Goal: Information Seeking & Learning: Check status

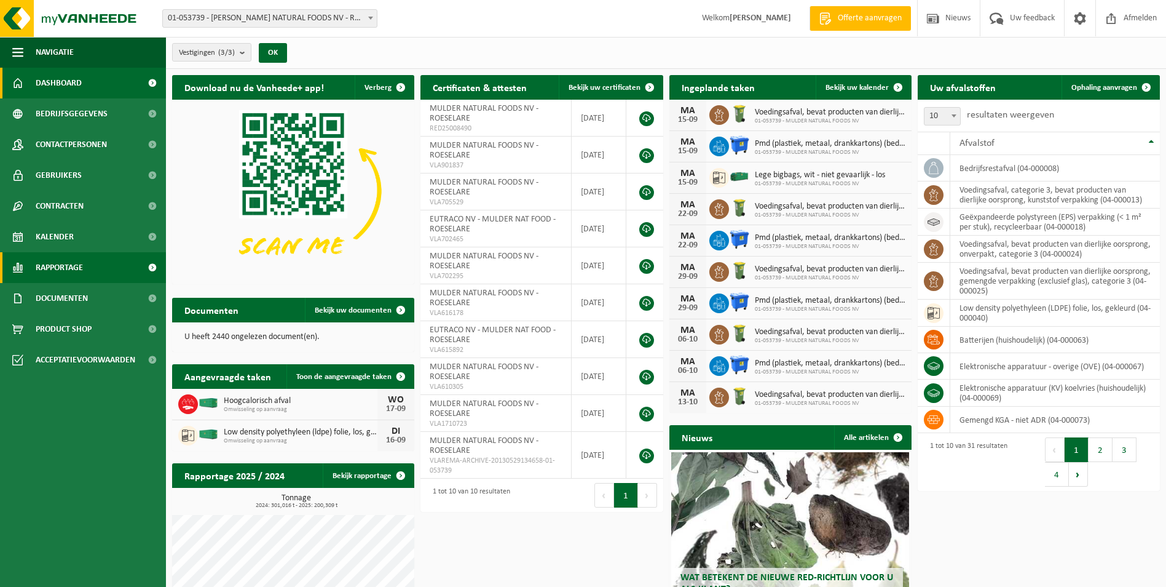
click at [65, 272] on span "Rapportage" at bounding box center [59, 267] width 47 height 31
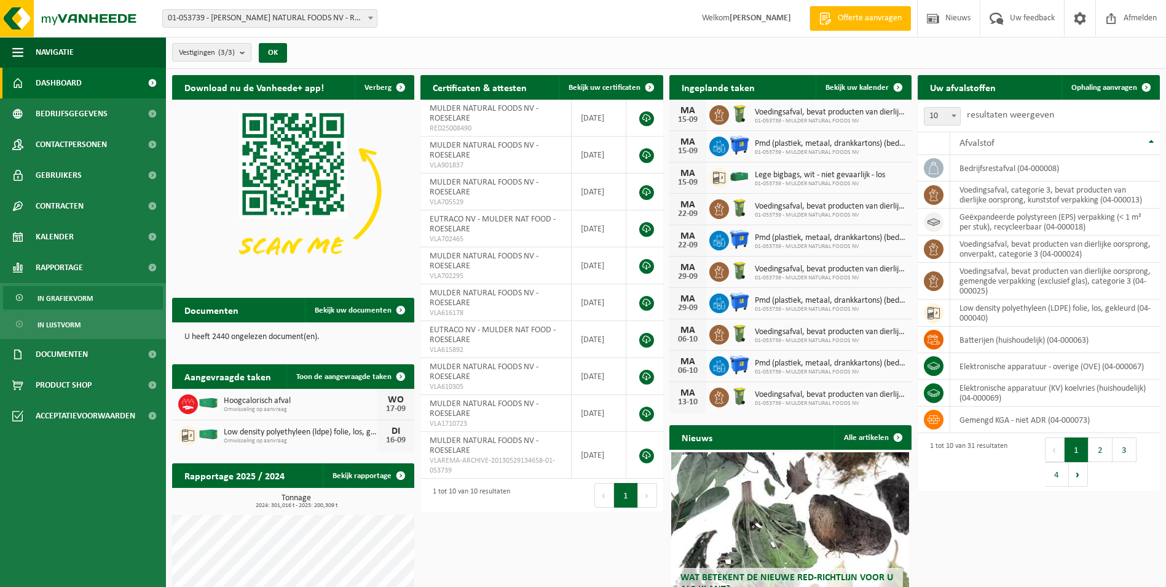
click at [81, 300] on span "In grafiekvorm" at bounding box center [65, 298] width 55 height 23
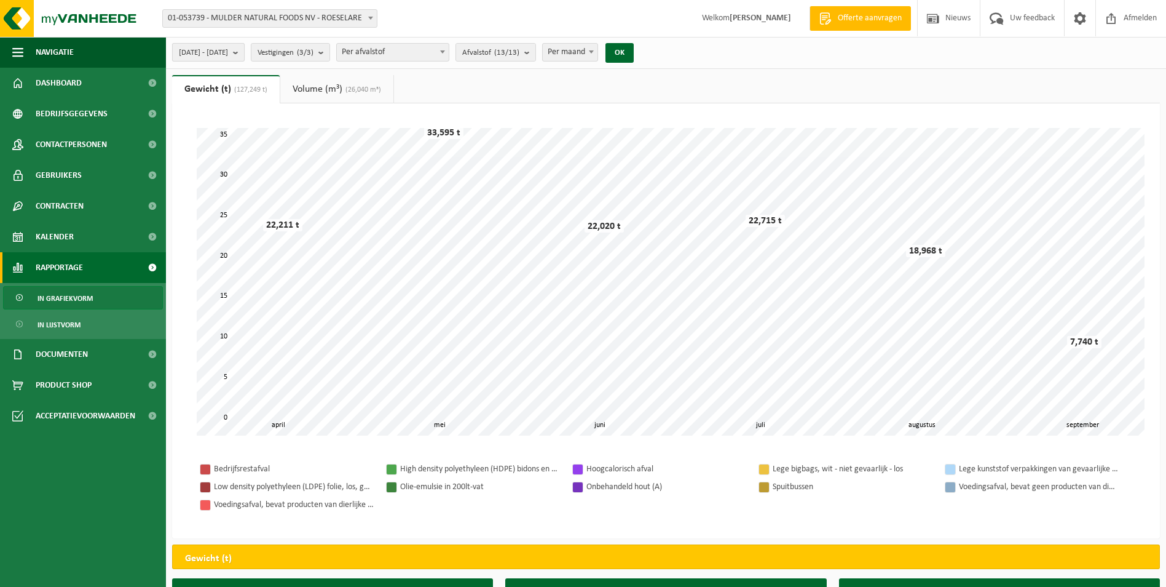
click at [244, 53] on b "submit" at bounding box center [238, 52] width 11 height 17
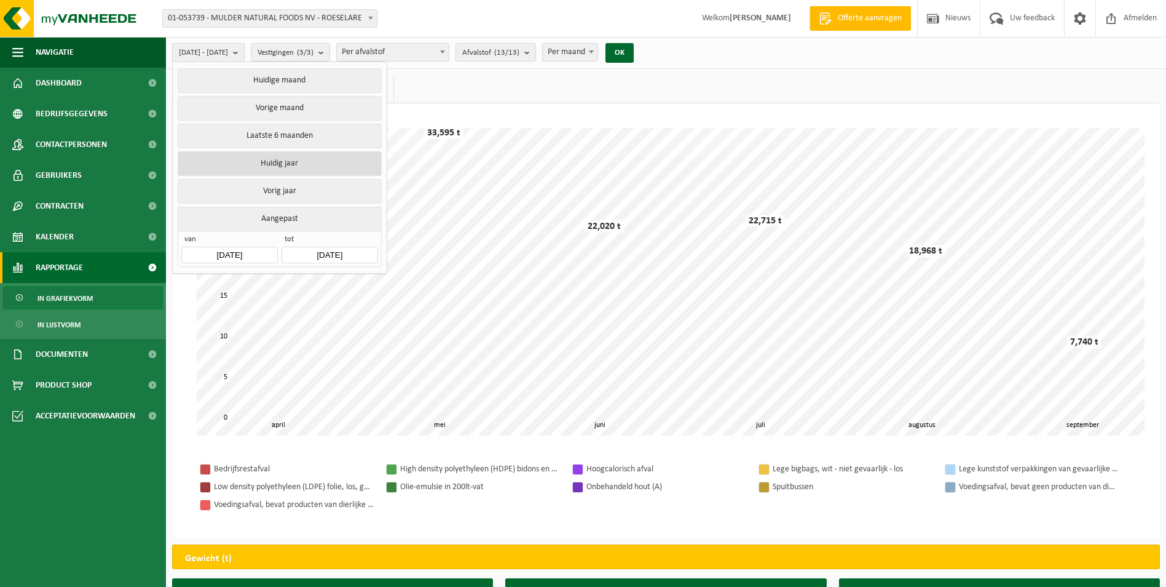
click at [283, 162] on button "Huidig jaar" at bounding box center [280, 163] width 204 height 25
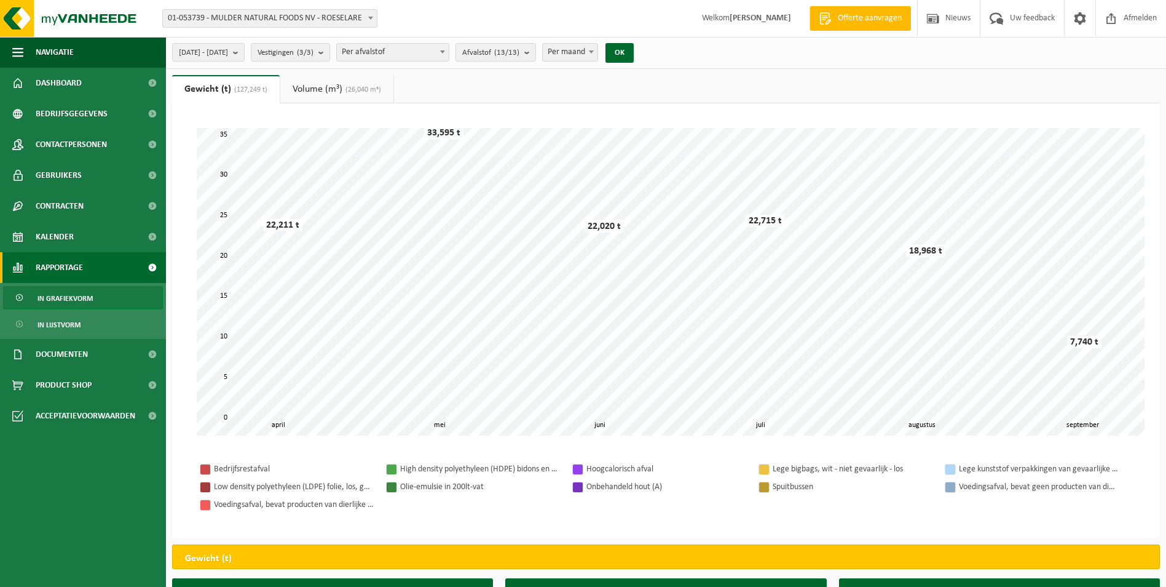
click at [594, 52] on b at bounding box center [591, 51] width 5 height 3
click at [536, 54] on b "submit" at bounding box center [530, 52] width 11 height 17
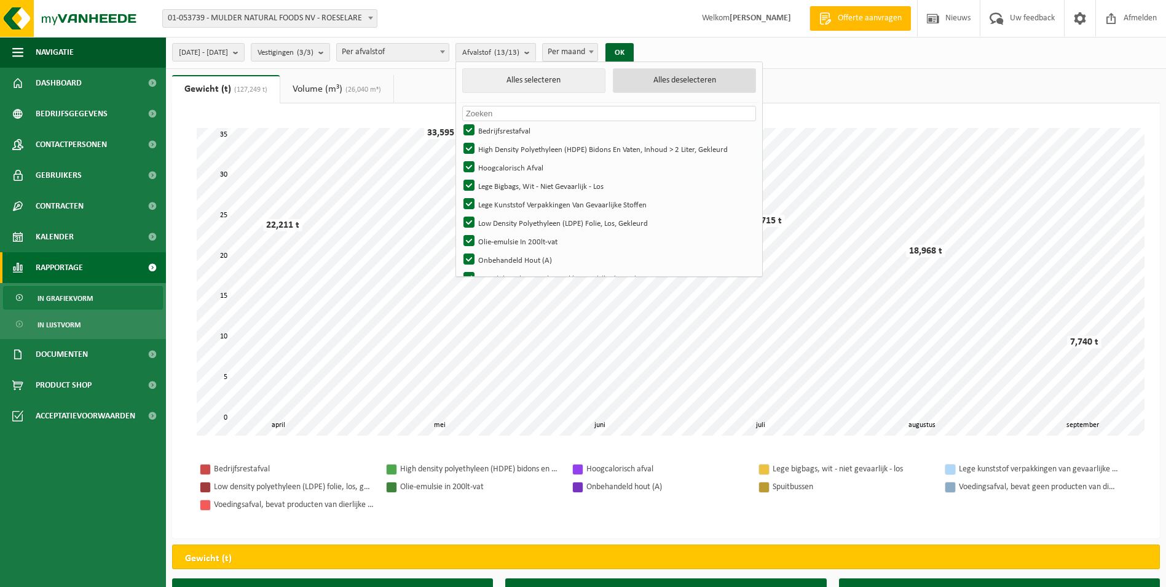
click at [684, 77] on button "Alles deselecteren" at bounding box center [684, 80] width 143 height 25
checkbox input "false"
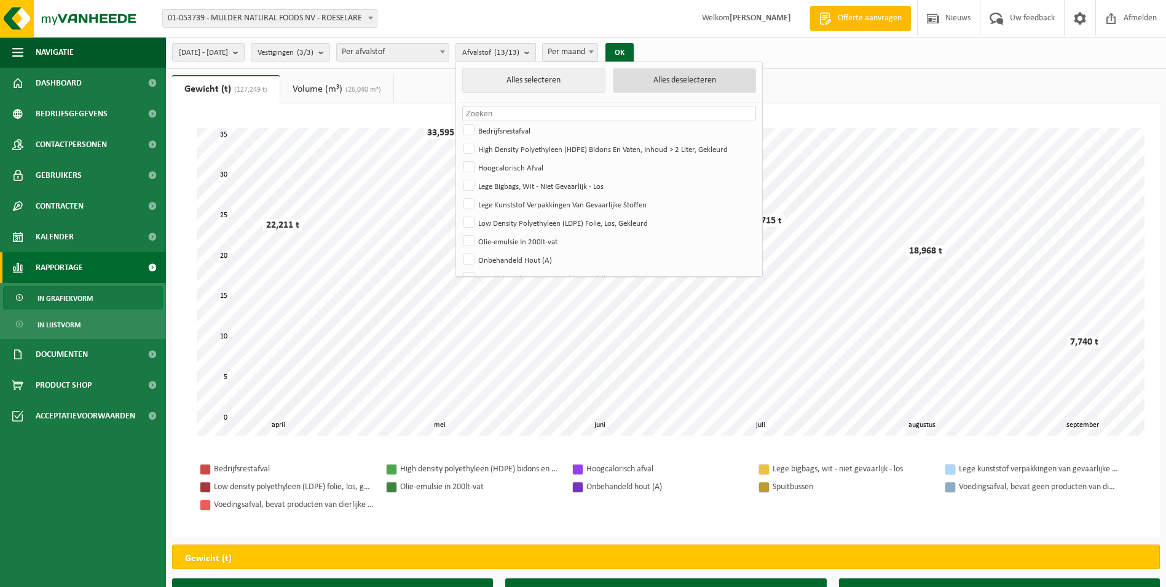
checkbox input "false"
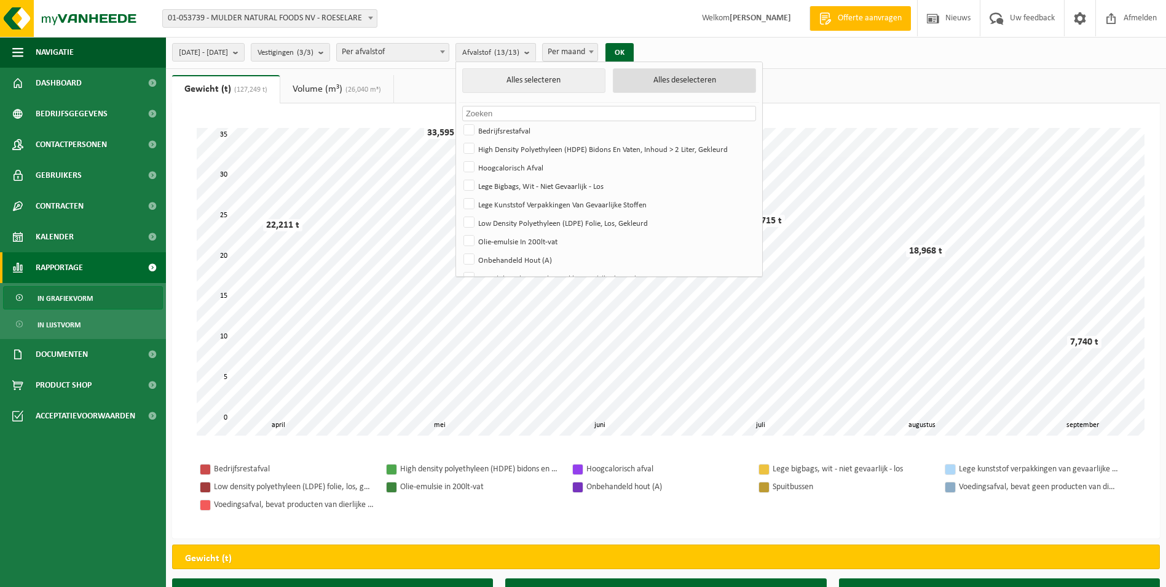
checkbox input "false"
click at [518, 167] on label "Hoogcalorisch Afval" at bounding box center [608, 167] width 294 height 18
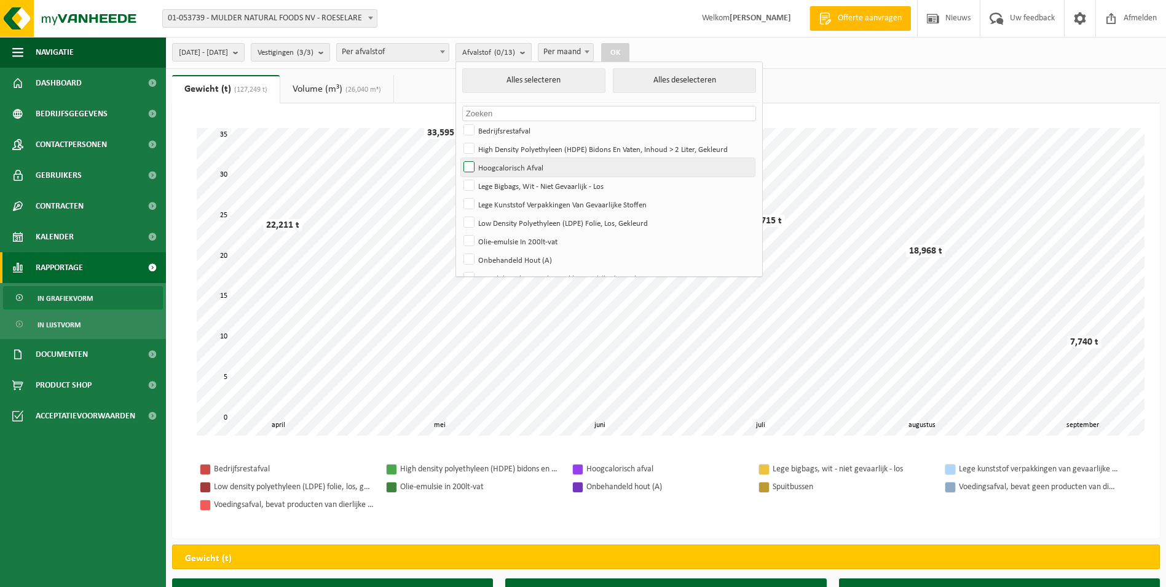
click at [459, 158] on input "Hoogcalorisch Afval" at bounding box center [459, 157] width 1 height 1
checkbox input "true"
click at [630, 53] on button "OK" at bounding box center [615, 53] width 28 height 20
